Goal: Information Seeking & Learning: Compare options

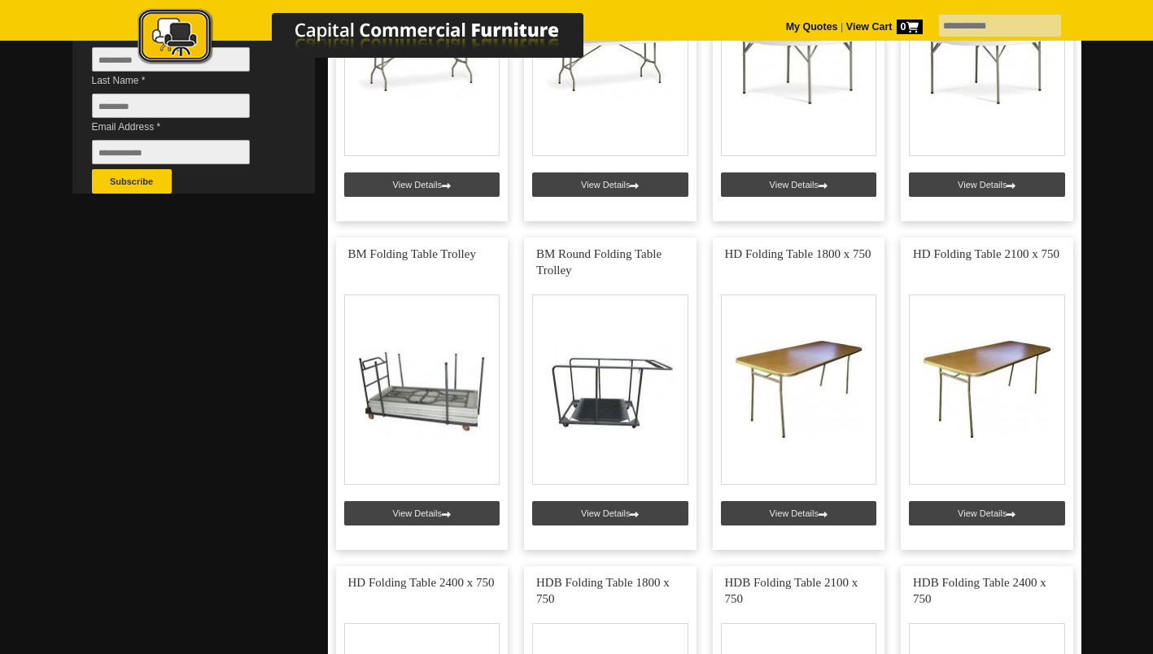
scroll to position [530, 0]
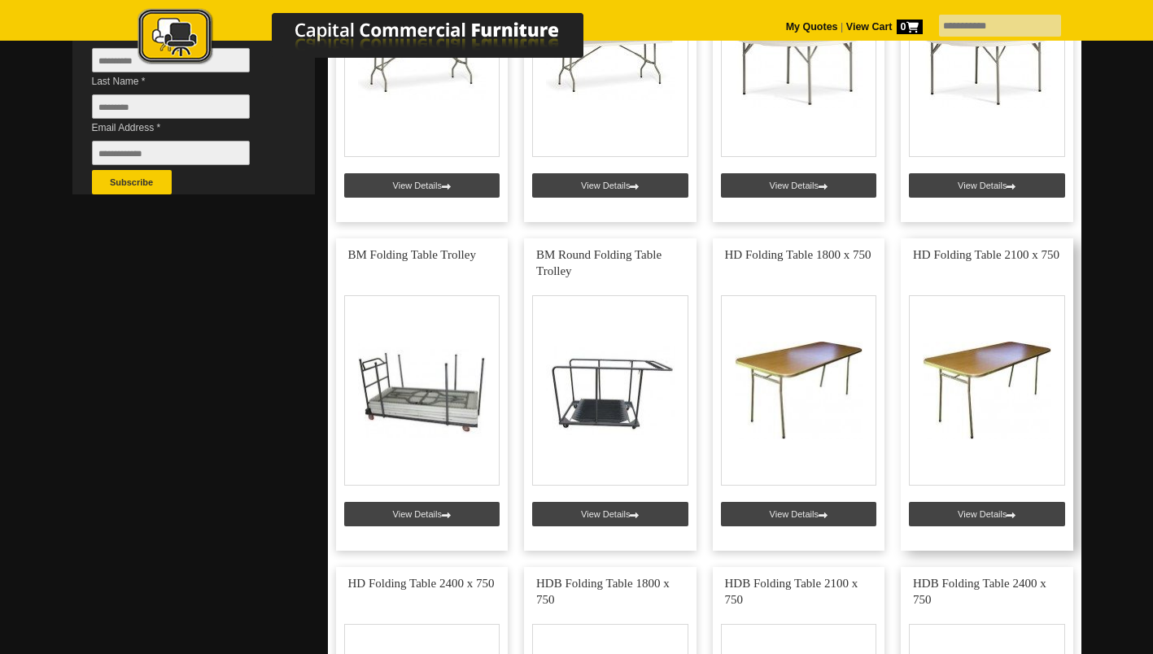
click at [988, 372] on link at bounding box center [987, 394] width 172 height 312
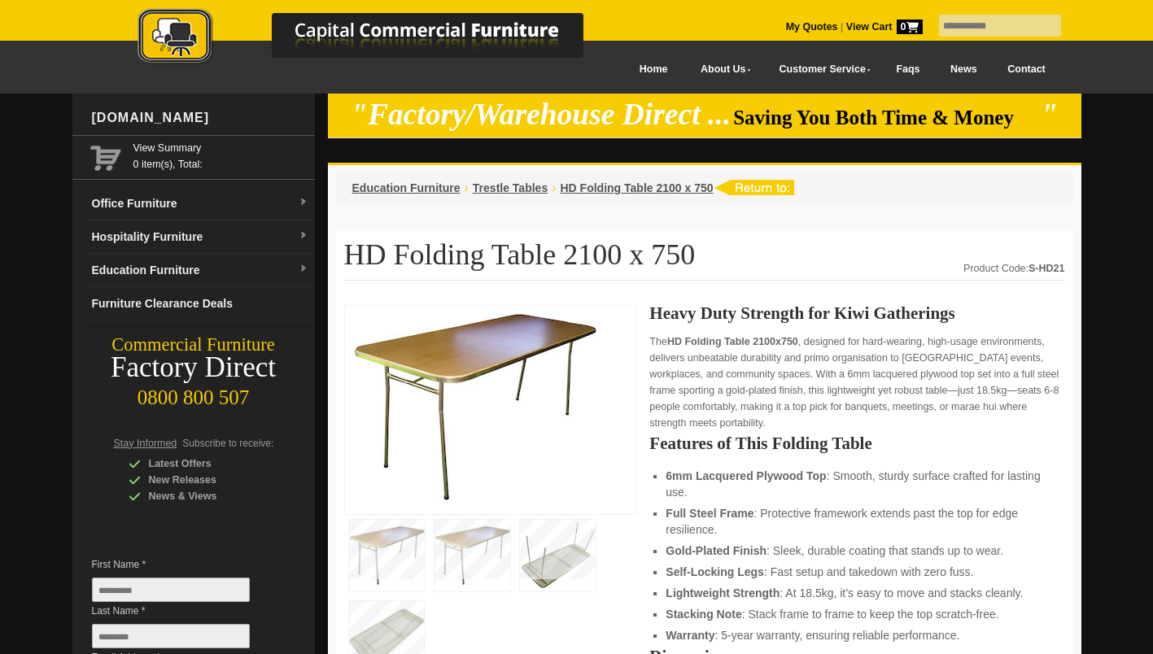
scroll to position [119, 0]
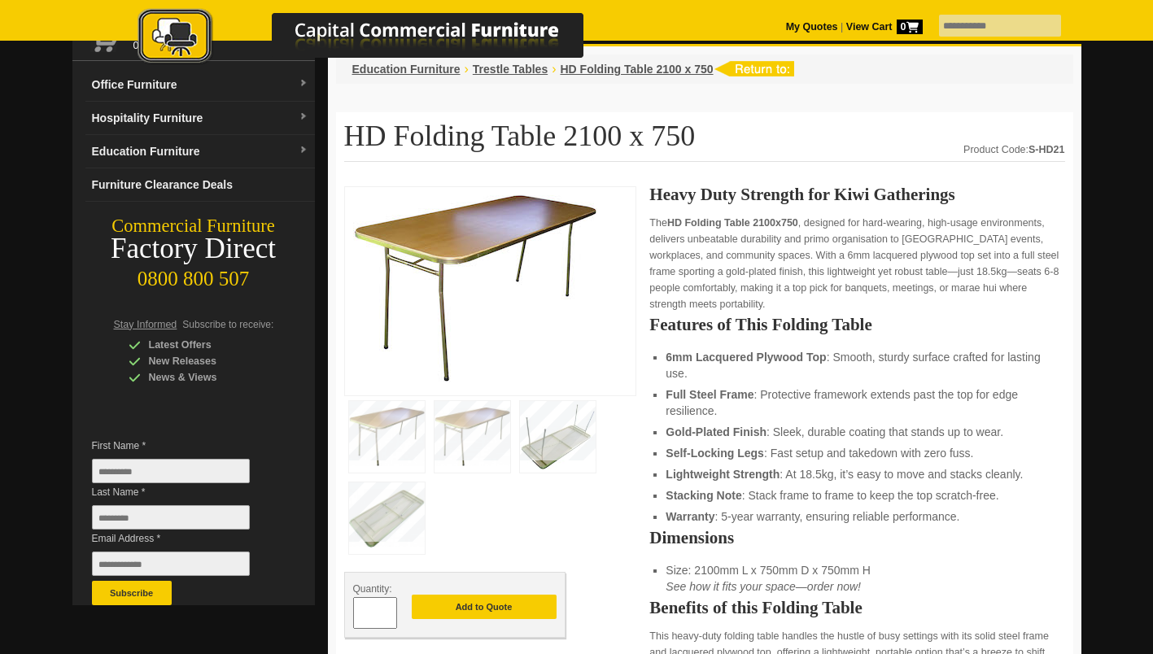
click at [386, 517] on img at bounding box center [387, 518] width 76 height 72
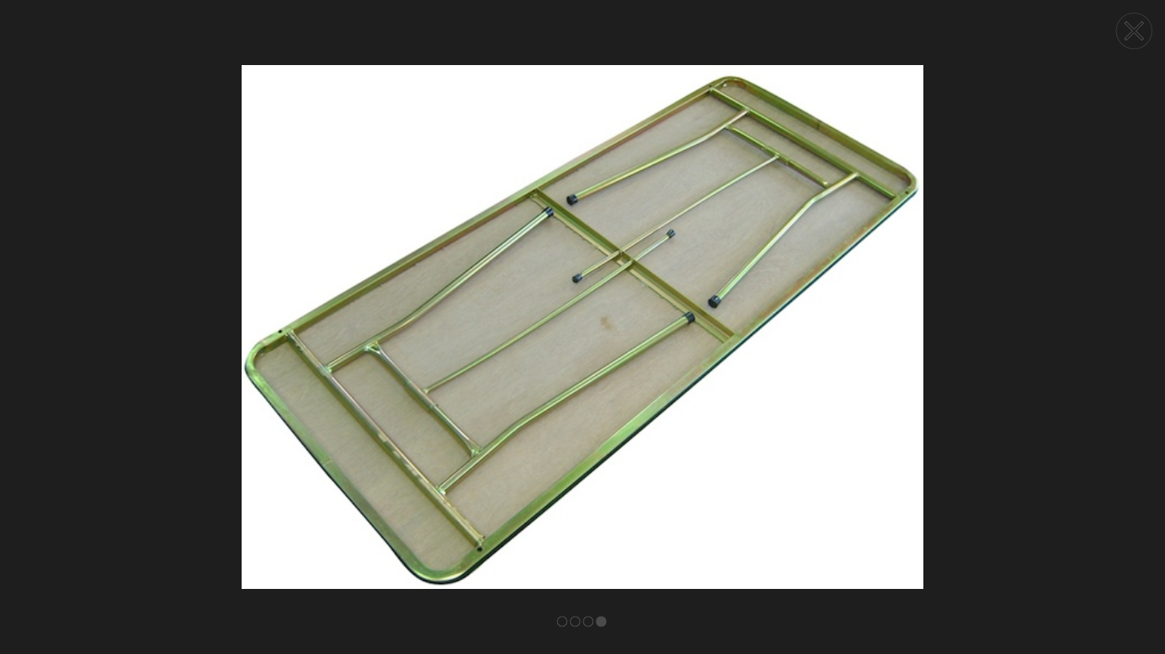
click at [1121, 31] on circle at bounding box center [1134, 31] width 36 height 36
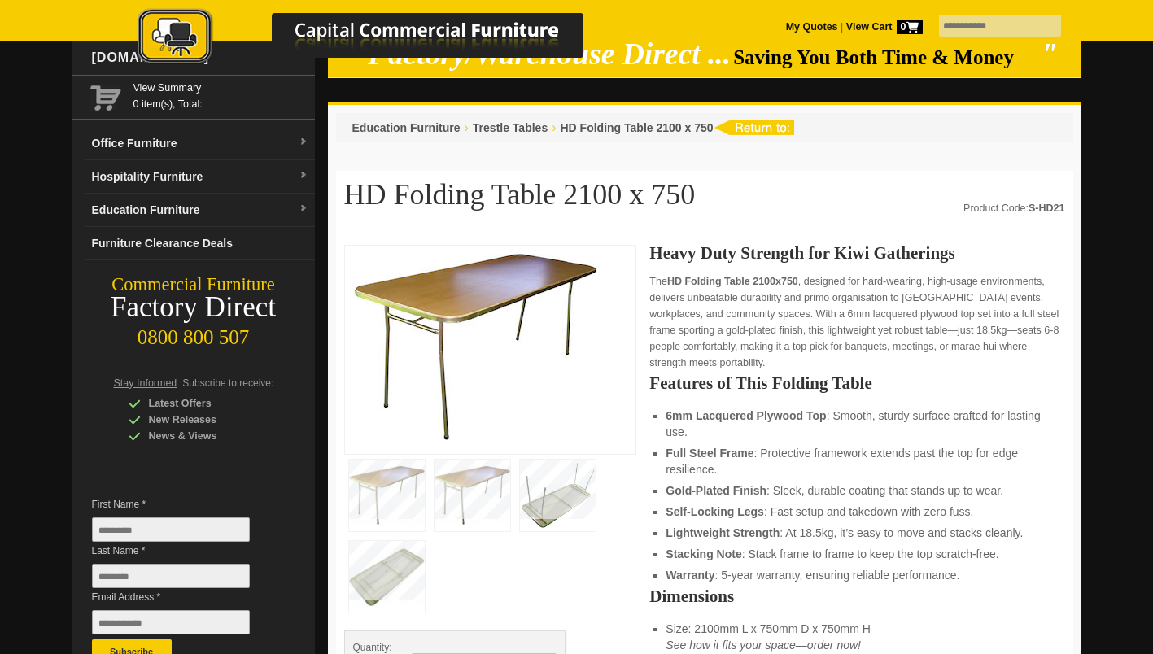
scroll to position [62, 0]
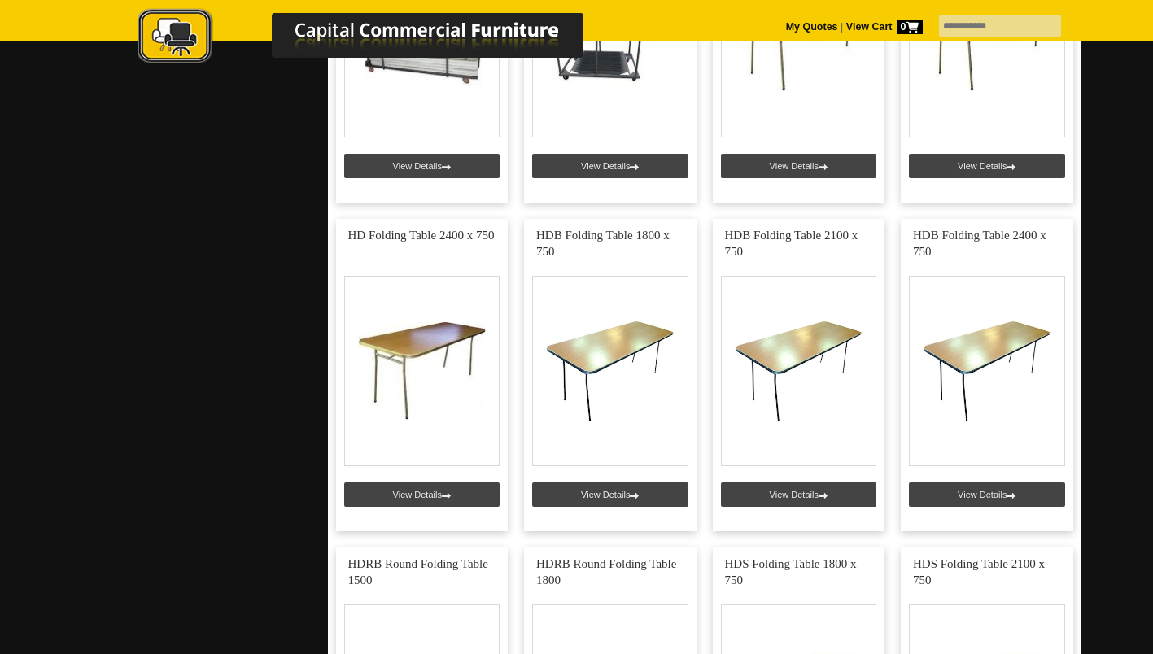
scroll to position [934, 0]
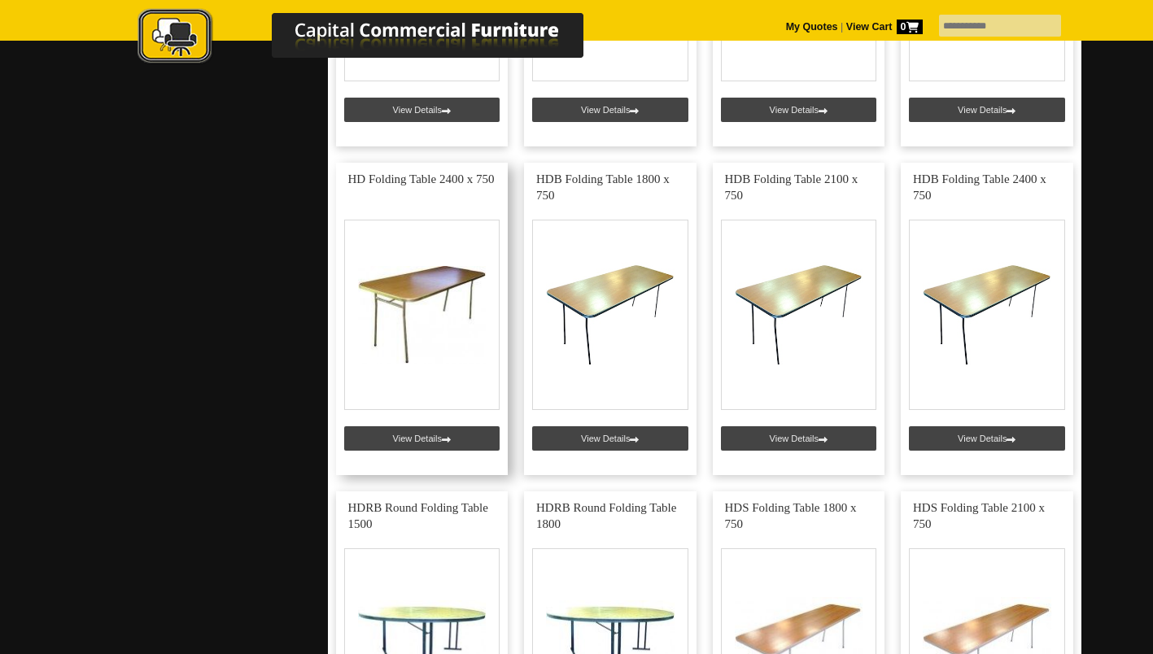
click at [395, 336] on link at bounding box center [422, 319] width 172 height 312
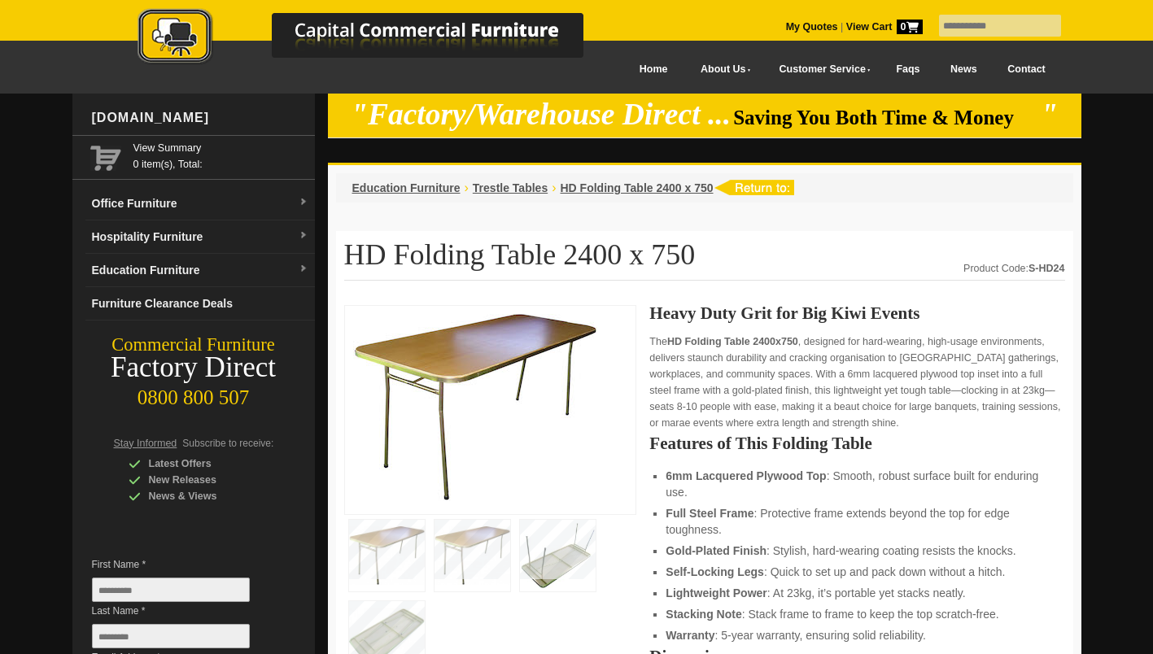
click at [575, 558] on img at bounding box center [558, 556] width 76 height 72
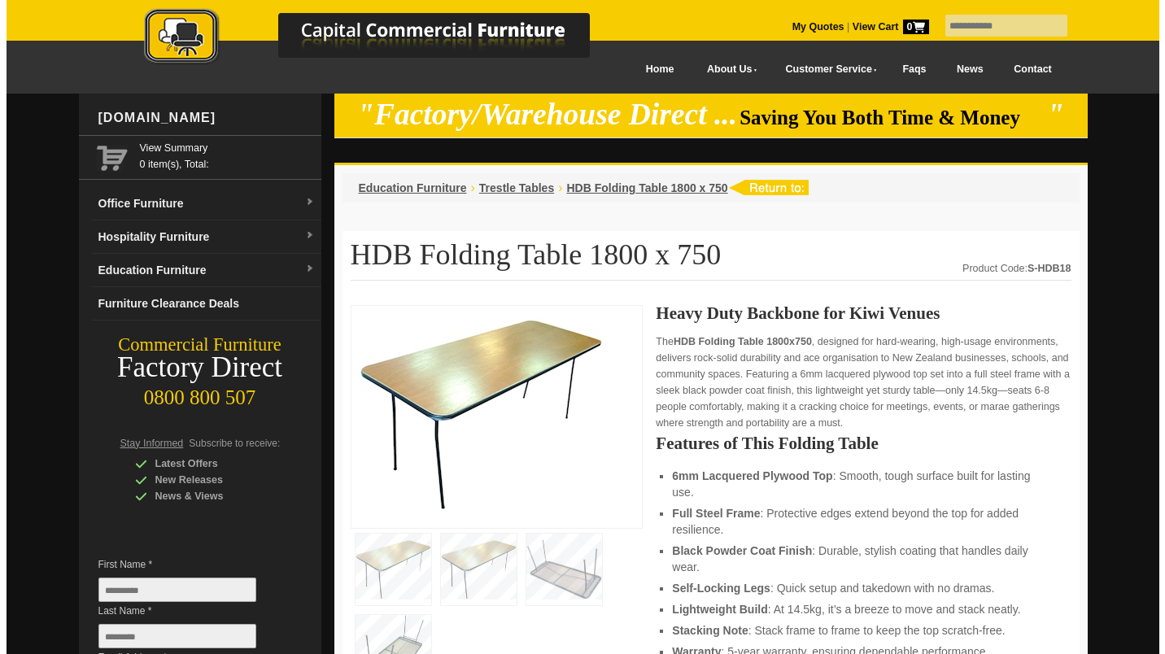
scroll to position [159, 0]
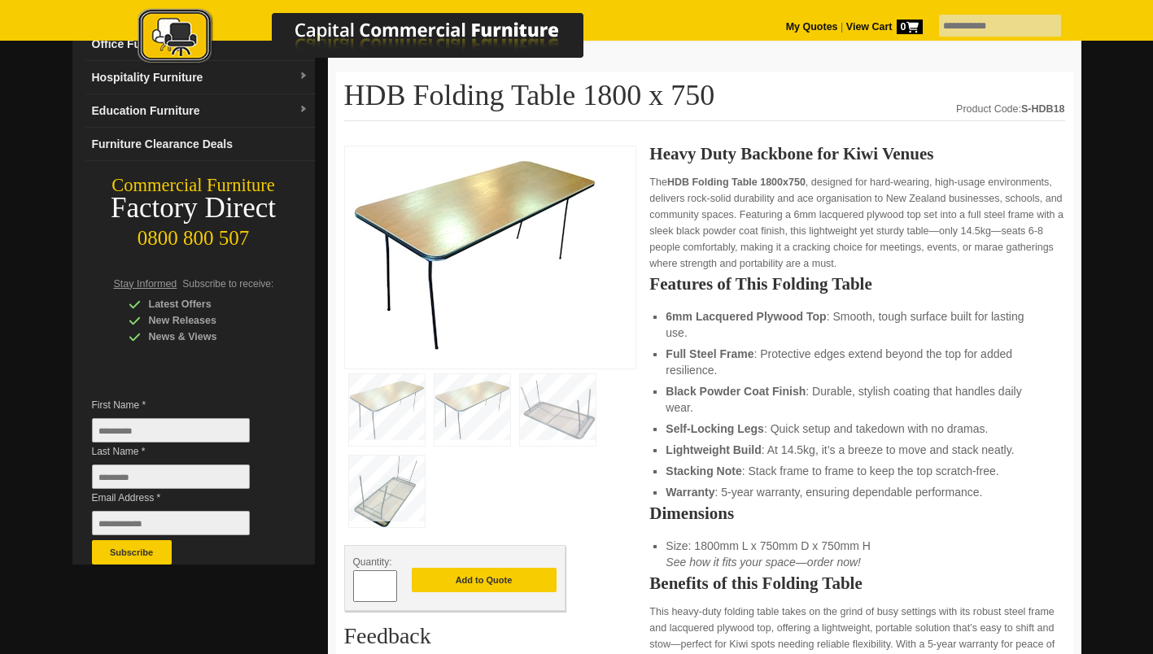
click at [386, 493] on img at bounding box center [387, 492] width 76 height 72
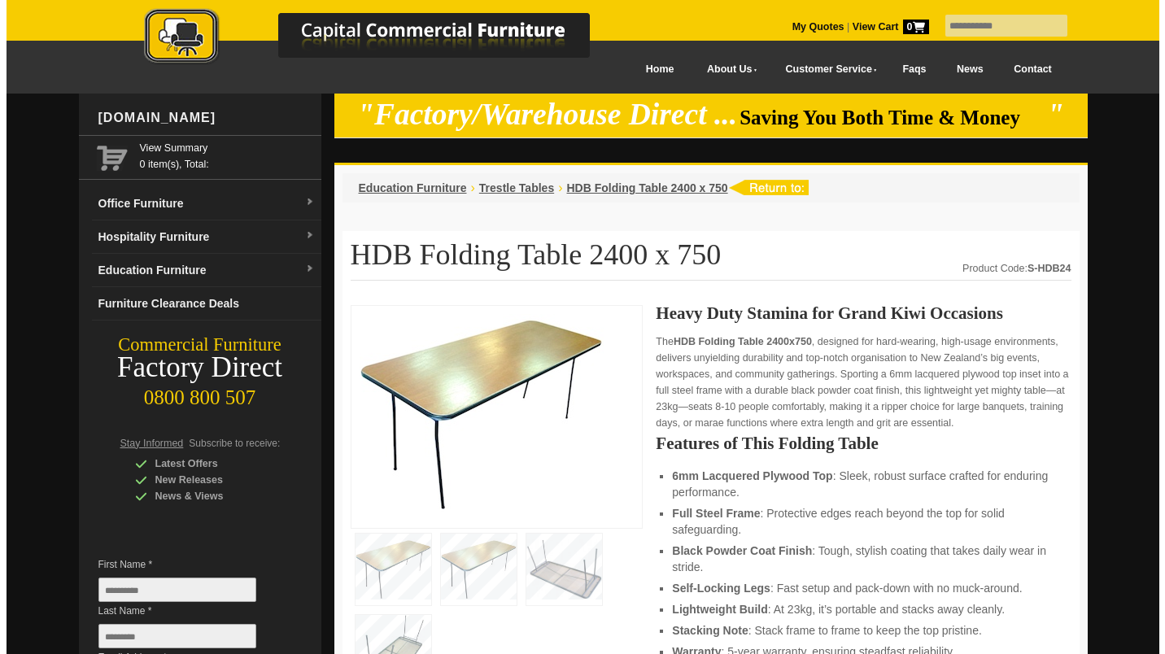
scroll to position [181, 0]
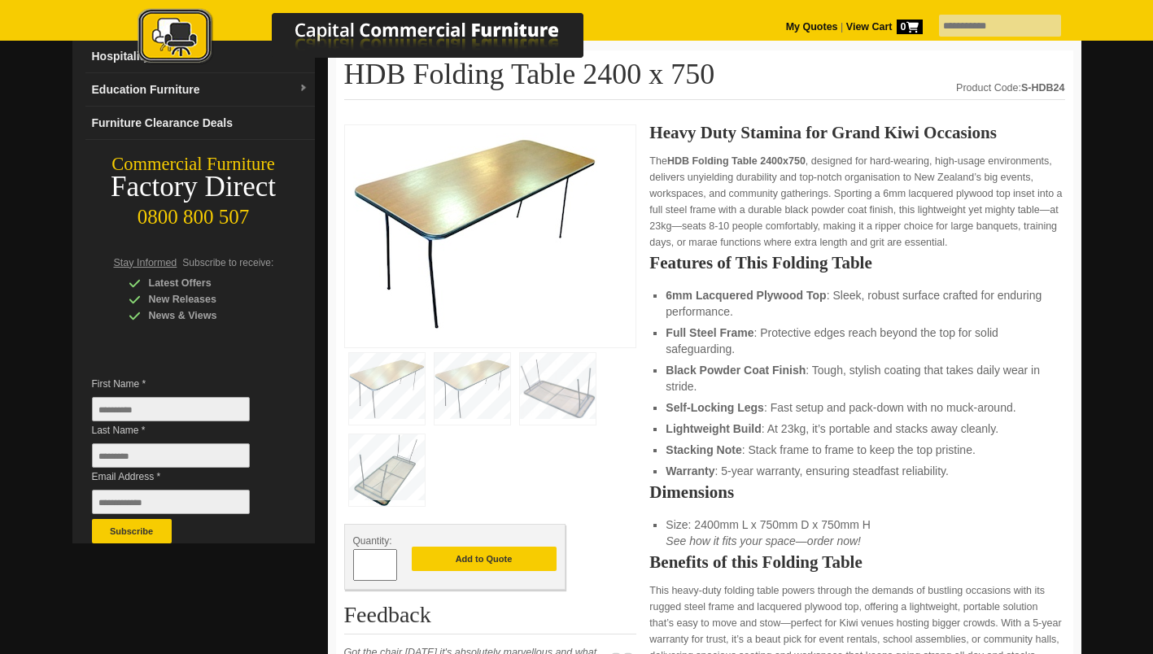
click at [389, 460] on img at bounding box center [387, 470] width 76 height 72
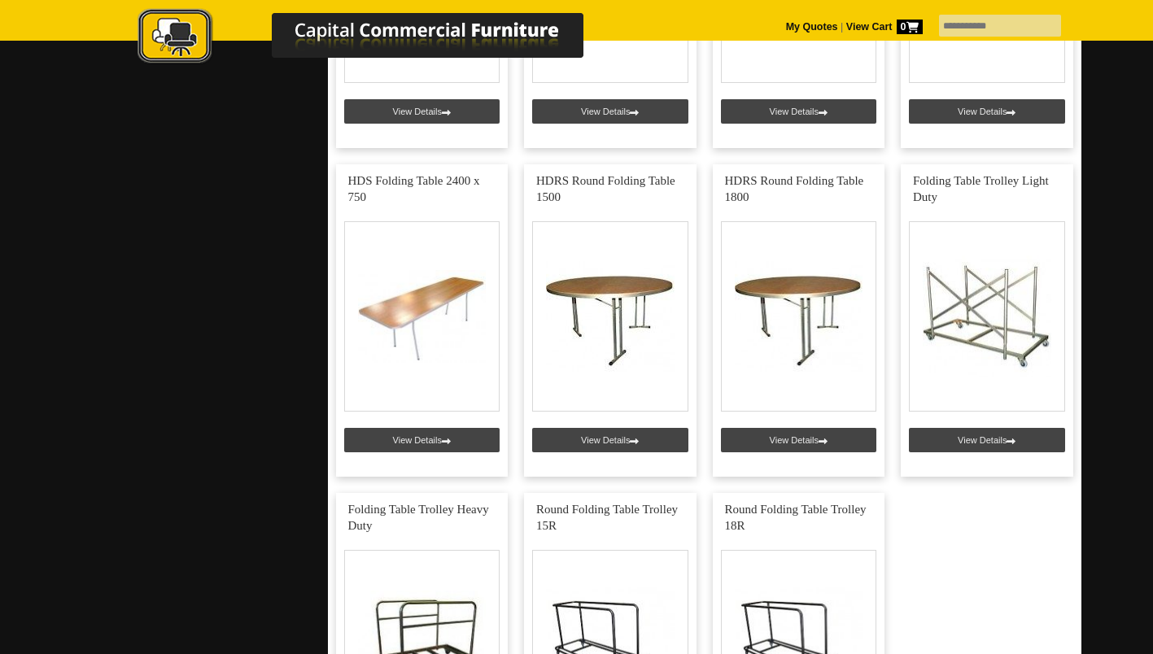
scroll to position [1612, 0]
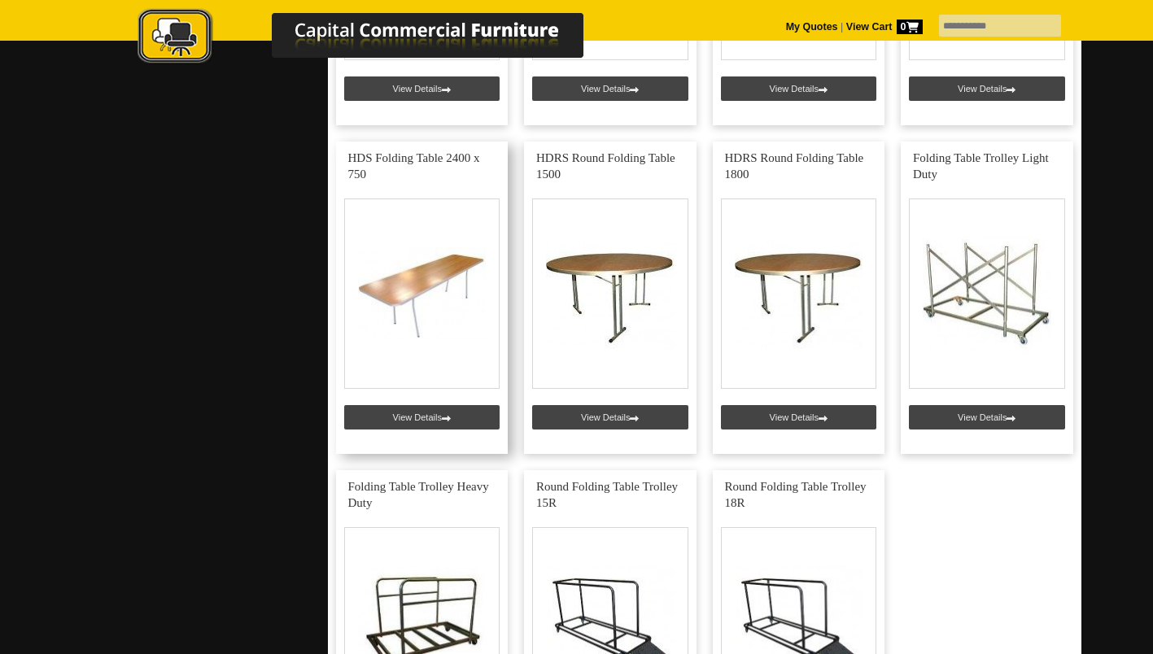
click at [427, 272] on link at bounding box center [422, 298] width 172 height 312
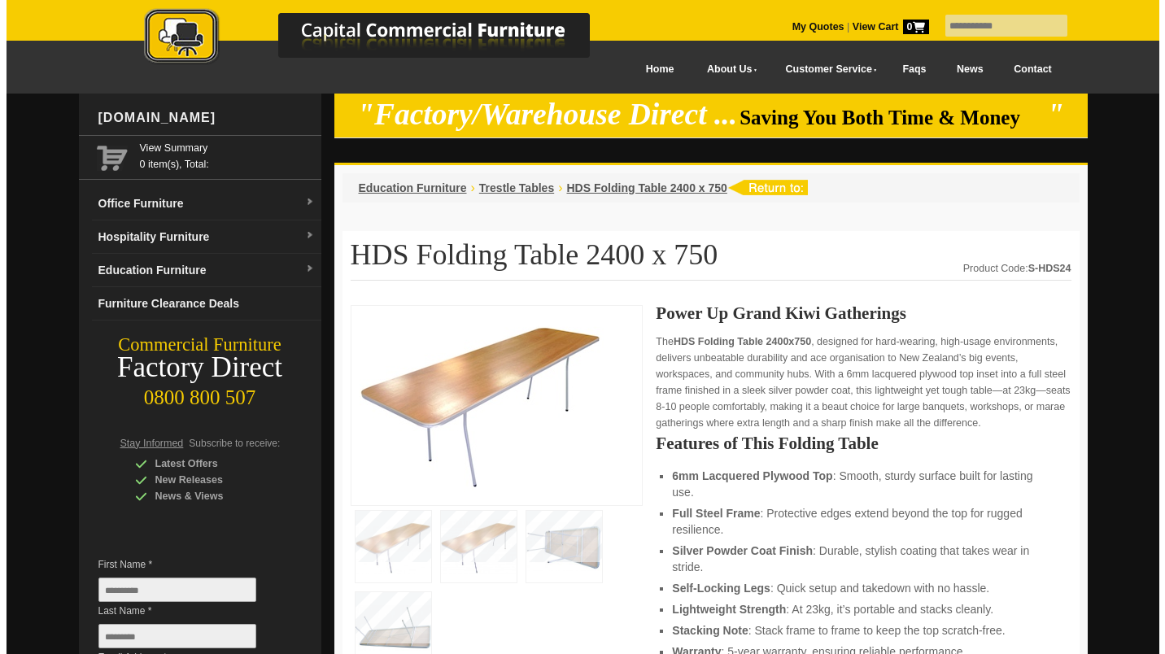
scroll to position [157, 0]
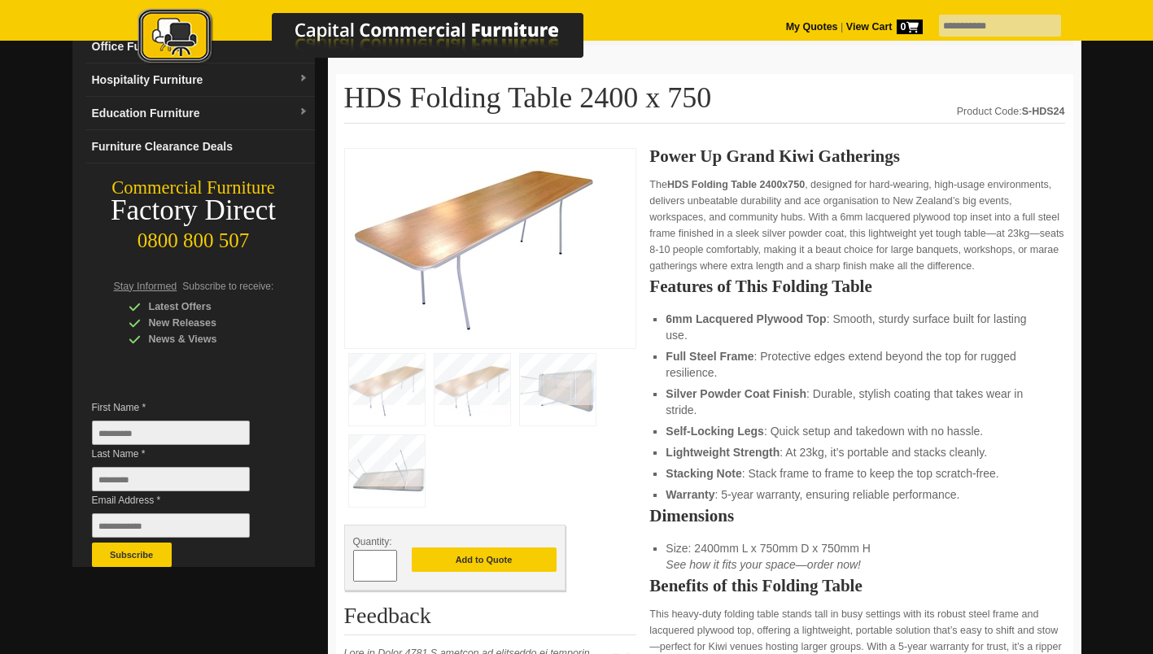
click at [390, 467] on img at bounding box center [387, 471] width 76 height 72
